Goal: Transaction & Acquisition: Purchase product/service

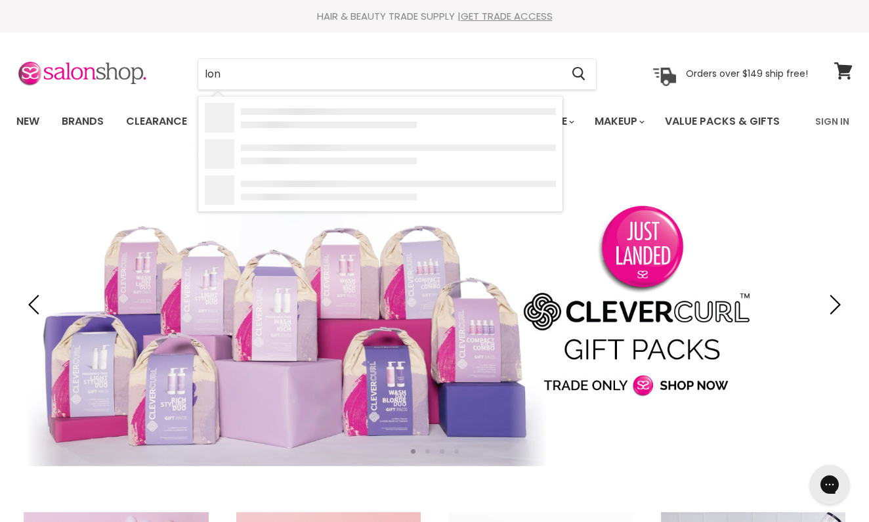
type input "lond"
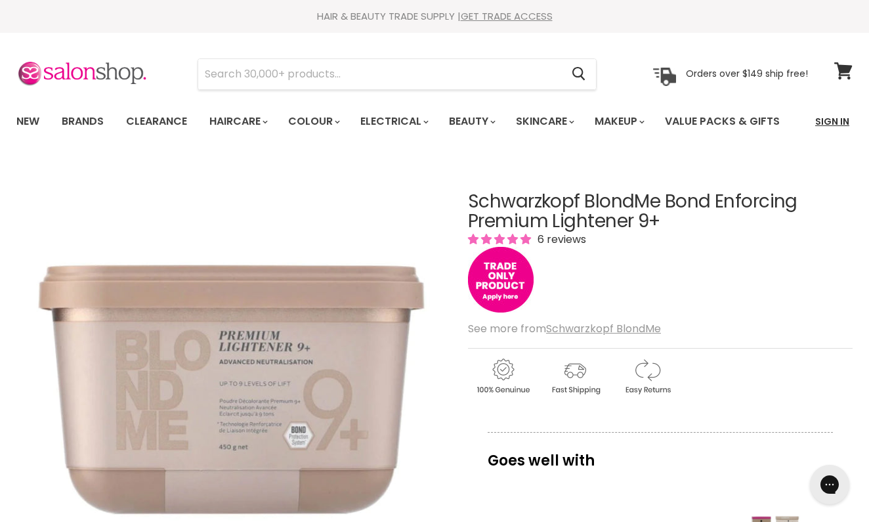
click at [837, 117] on link "Sign In" at bounding box center [832, 122] width 50 height 28
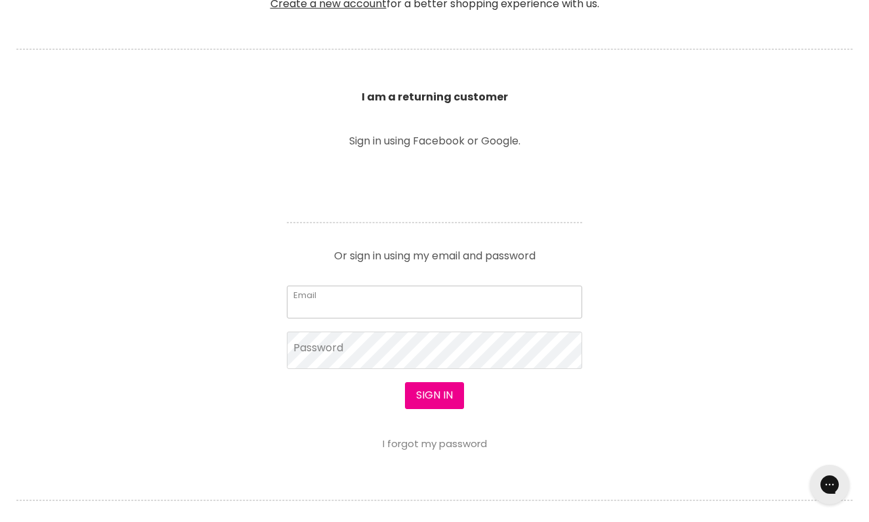
scroll to position [400, 0]
type input "jessicawhitehouse17@hotmail.com"
click at [432, 395] on button "Sign in" at bounding box center [434, 394] width 59 height 26
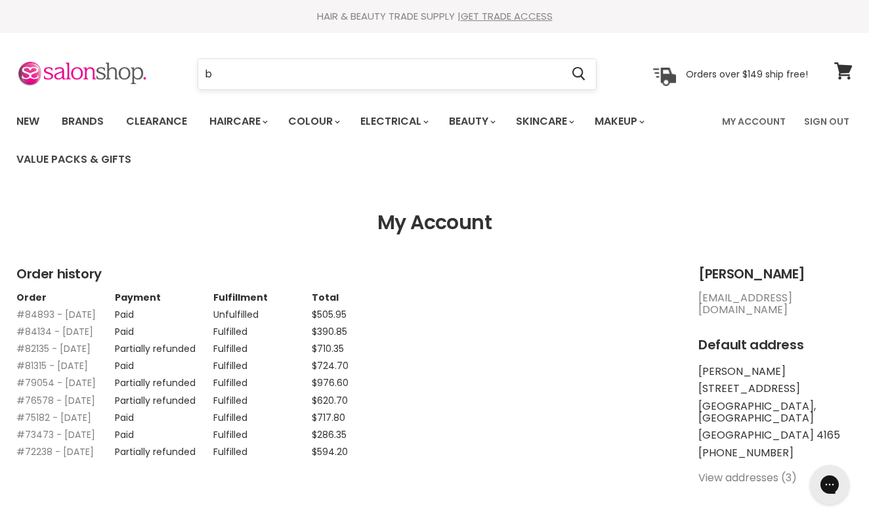
type input "bl"
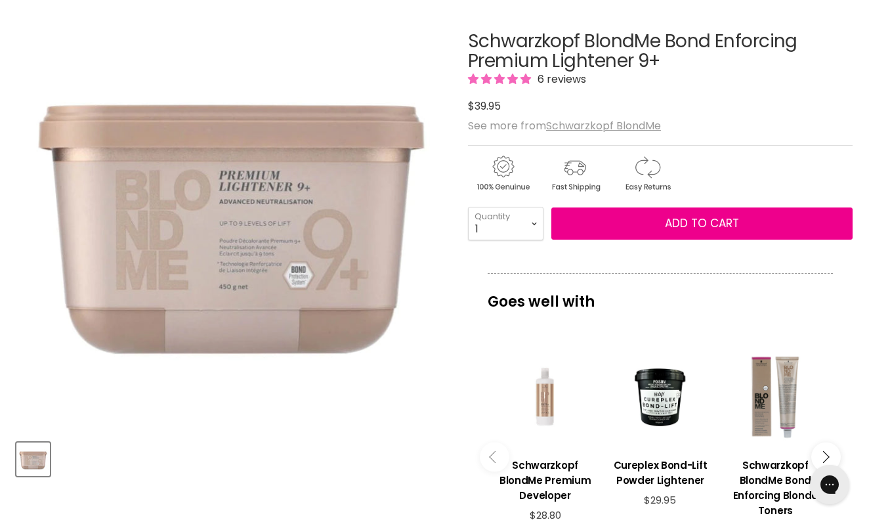
scroll to position [199, 0]
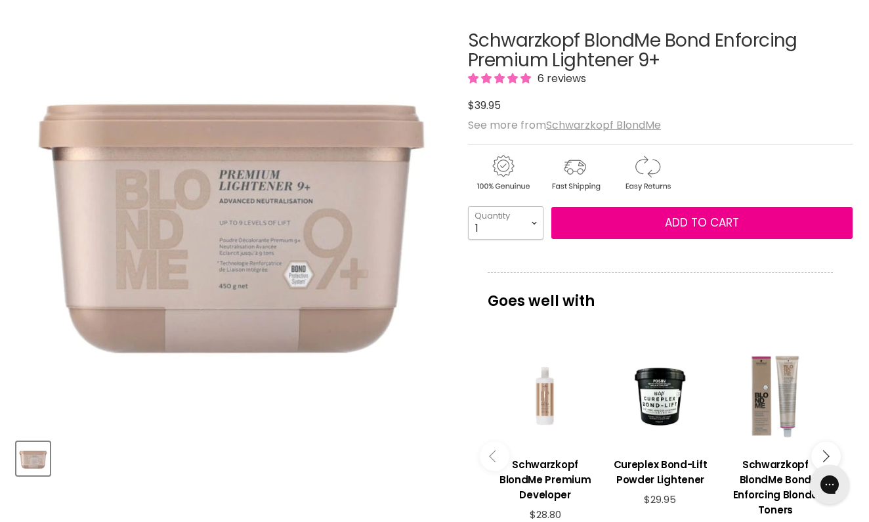
select select "2"
type input "2"
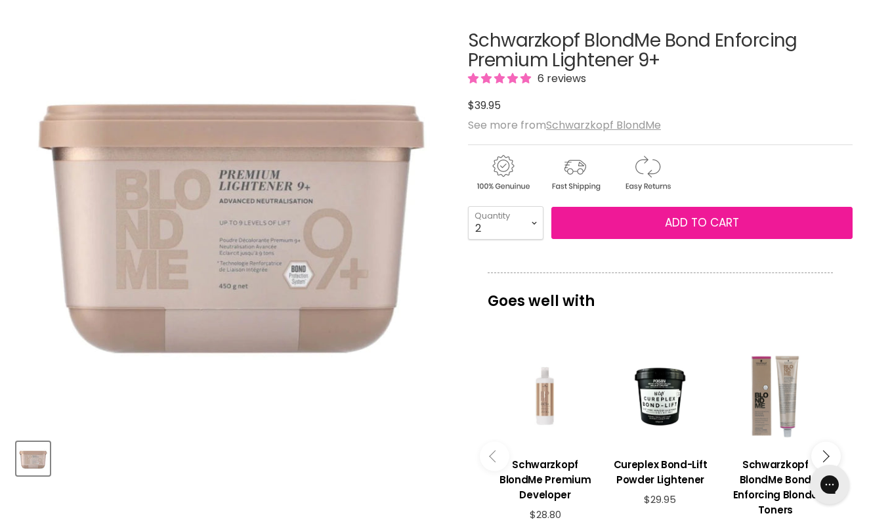
click at [686, 227] on span "Add to cart" at bounding box center [702, 223] width 74 height 16
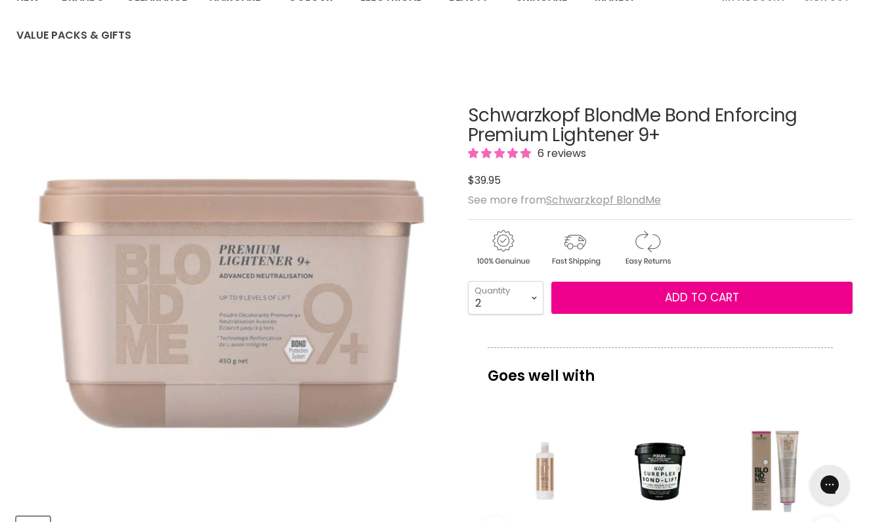
scroll to position [125, 0]
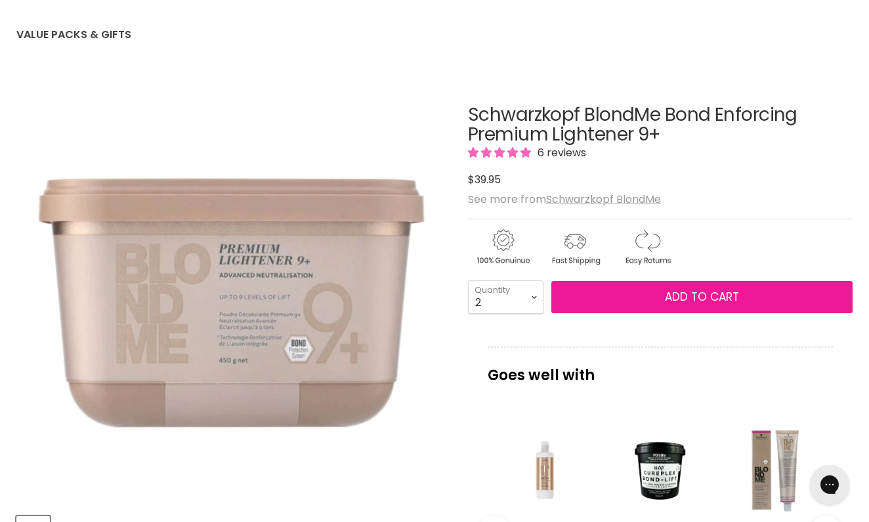
click at [694, 295] on span "Add to cart" at bounding box center [702, 297] width 74 height 16
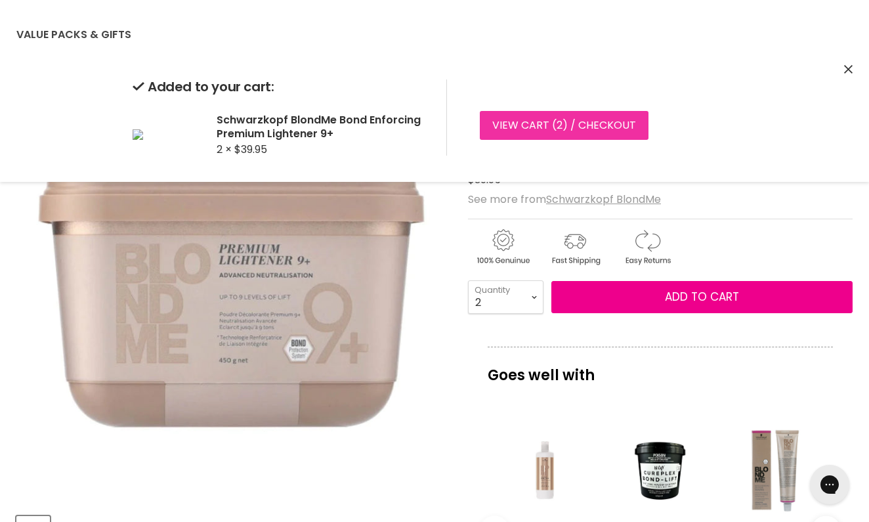
click at [547, 119] on link "View cart ( 2 ) / Checkout" at bounding box center [564, 125] width 169 height 29
